Goal: Find specific page/section: Find specific page/section

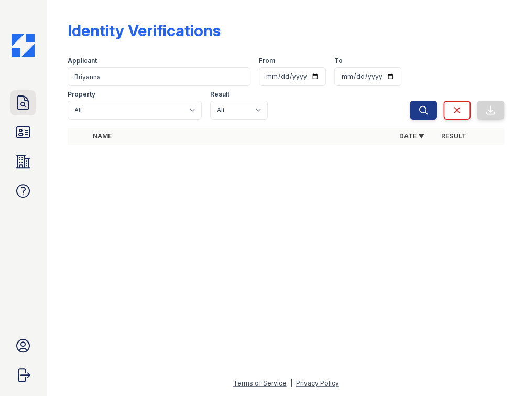
click at [25, 111] on link "Doc Verifications" at bounding box center [22, 102] width 25 height 25
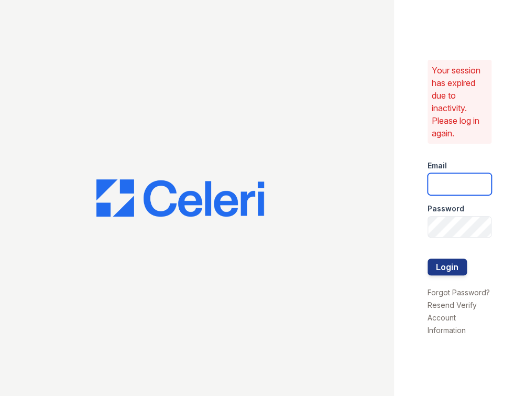
click at [440, 178] on input "email" at bounding box center [460, 184] width 64 height 22
type input "spatterson@trinity-pm.com"
click at [428, 258] on button "Login" at bounding box center [447, 266] width 39 height 17
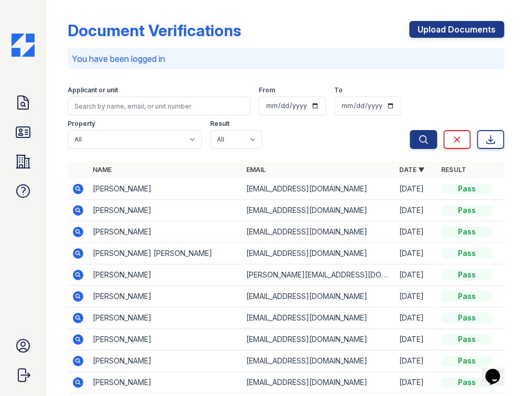
drag, startPoint x: 21, startPoint y: 122, endPoint x: 29, endPoint y: 119, distance: 9.0
click at [21, 123] on link "ID Verifications" at bounding box center [22, 131] width 25 height 25
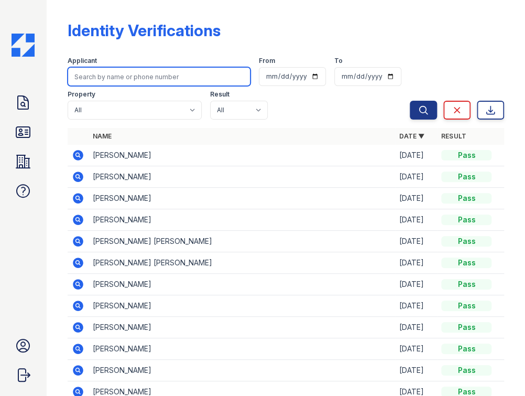
click at [143, 75] on input "search" at bounding box center [159, 76] width 183 height 19
